Goal: Task Accomplishment & Management: Complete application form

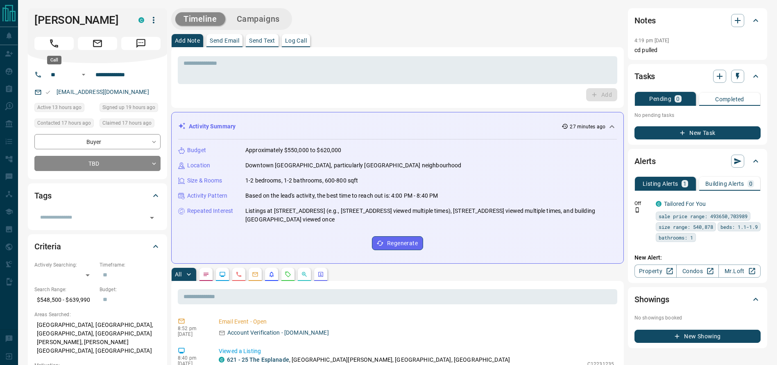
click at [56, 34] on div at bounding box center [97, 42] width 126 height 16
click at [55, 36] on div at bounding box center [97, 42] width 126 height 16
click at [54, 37] on button "Call" at bounding box center [53, 43] width 39 height 13
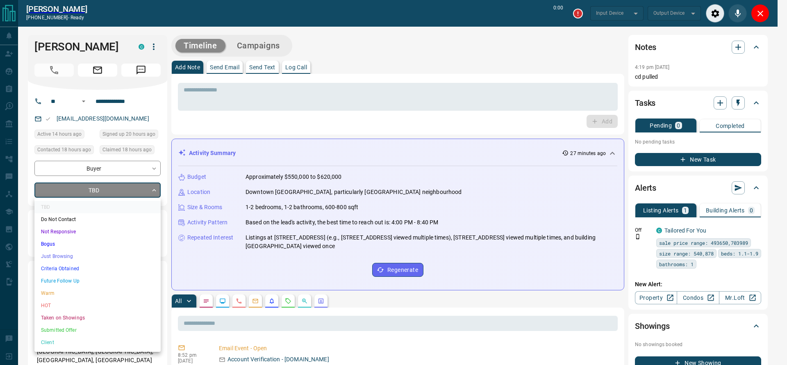
drag, startPoint x: 84, startPoint y: 184, endPoint x: 83, endPoint y: 188, distance: 4.2
type input "*******"
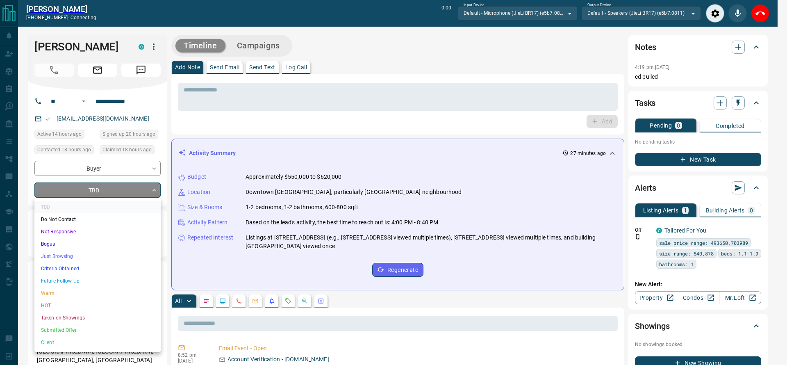
click at [60, 270] on li "Criteria Obtained" at bounding box center [97, 268] width 126 height 12
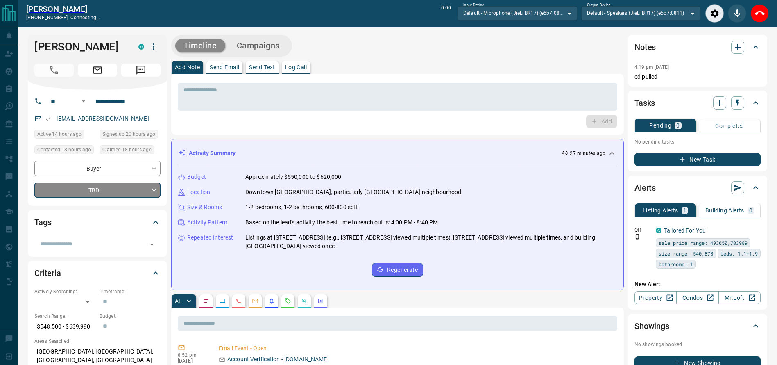
type input "*"
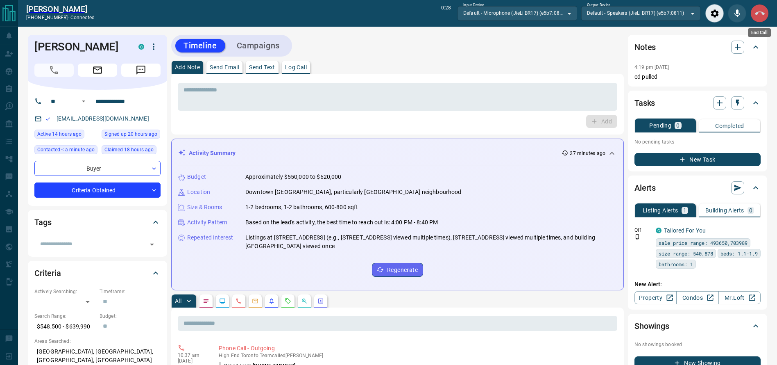
click at [764, 5] on button "End Call" at bounding box center [760, 13] width 18 height 18
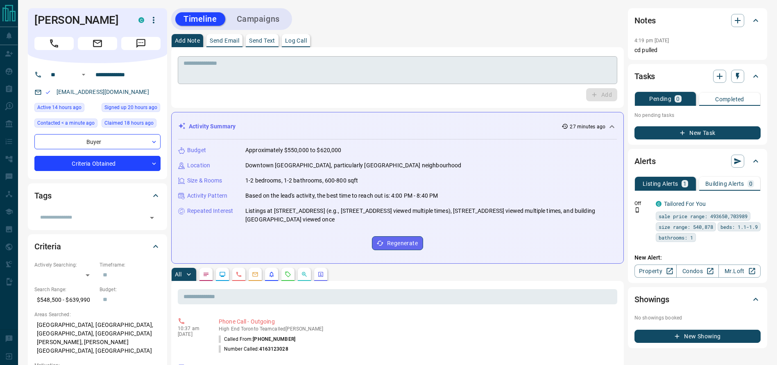
click at [521, 58] on div "* ​" at bounding box center [398, 70] width 440 height 28
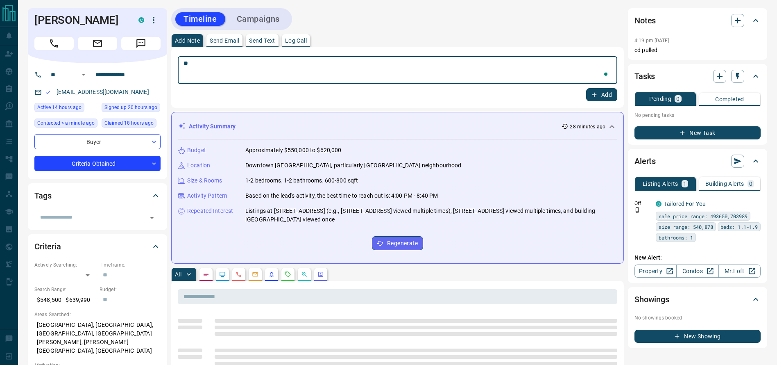
type textarea "*"
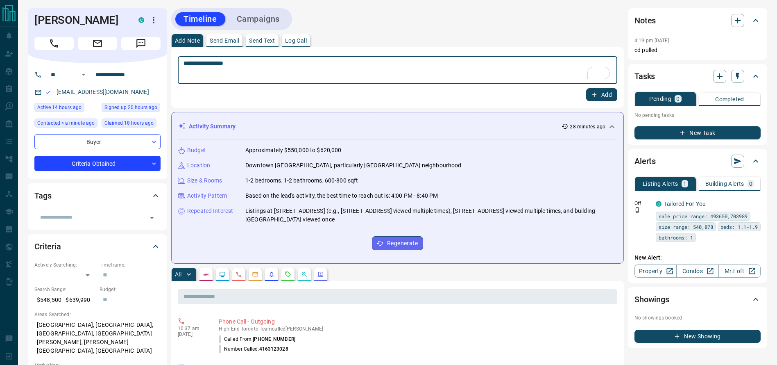
type textarea "**********"
click at [595, 98] on icon "button" at bounding box center [594, 94] width 7 height 7
